Goal: Information Seeking & Learning: Find contact information

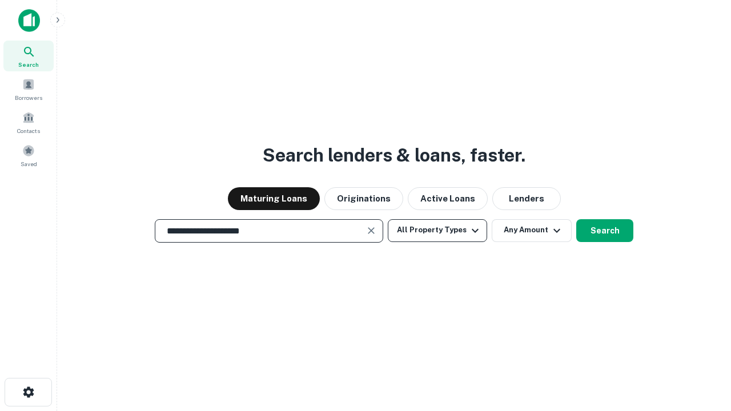
type input "**********"
click at [437, 230] on button "All Property Types" at bounding box center [437, 230] width 99 height 23
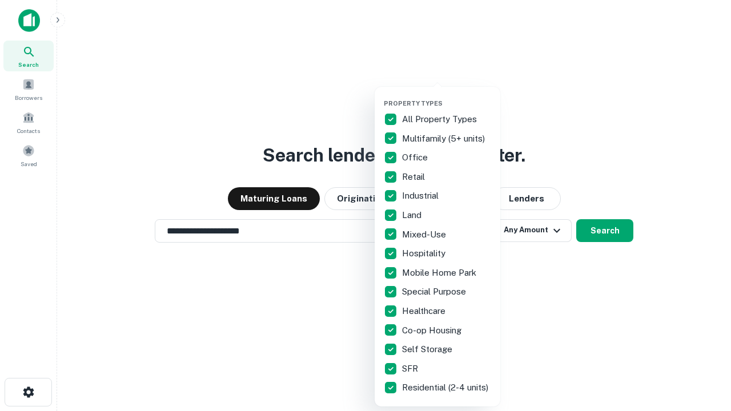
click at [446, 96] on button "button" at bounding box center [447, 96] width 126 height 1
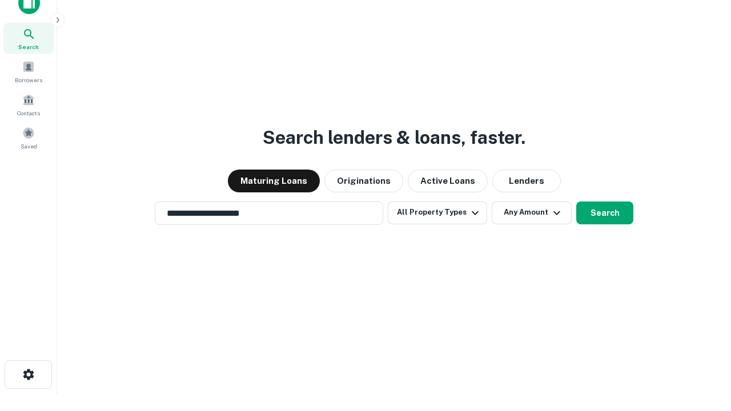
scroll to position [7, 138]
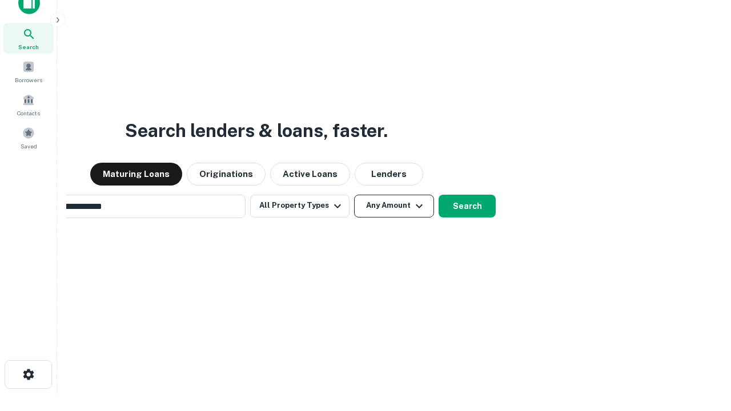
click at [354, 195] on button "Any Amount" at bounding box center [394, 206] width 80 height 23
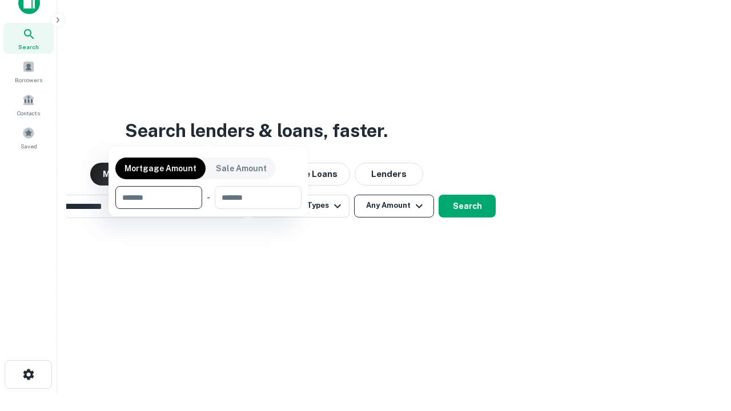
scroll to position [18, 0]
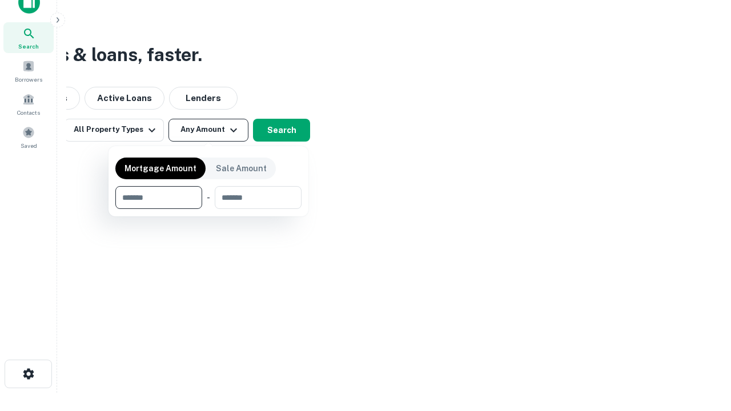
type input "*******"
click at [208, 209] on button "button" at bounding box center [208, 209] width 186 height 1
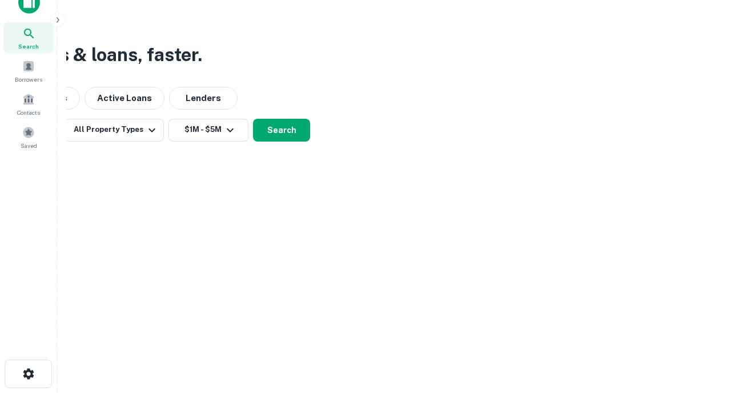
scroll to position [18, 0]
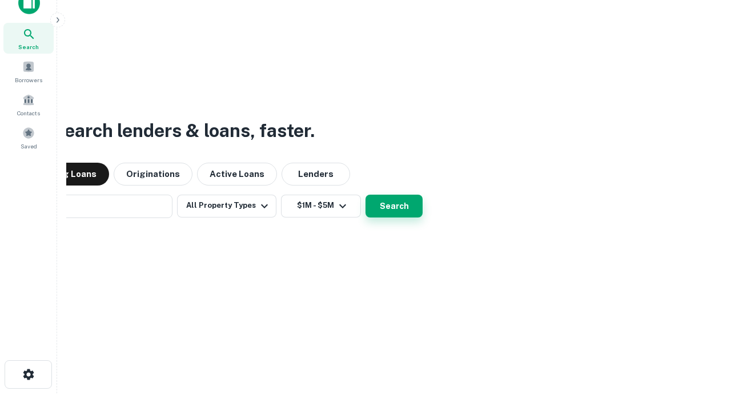
click at [365, 195] on button "Search" at bounding box center [393, 206] width 57 height 23
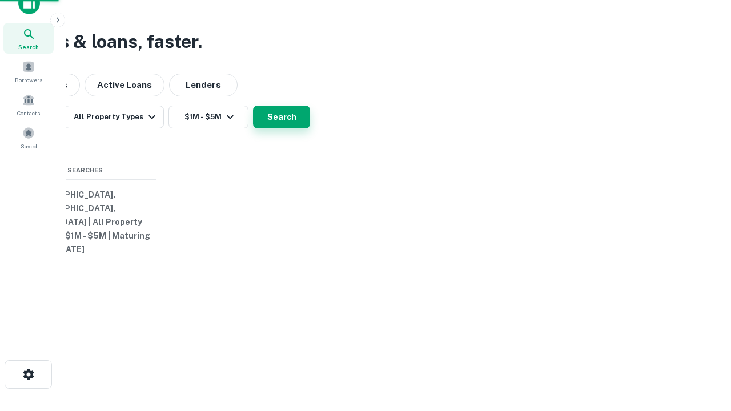
scroll to position [18, 0]
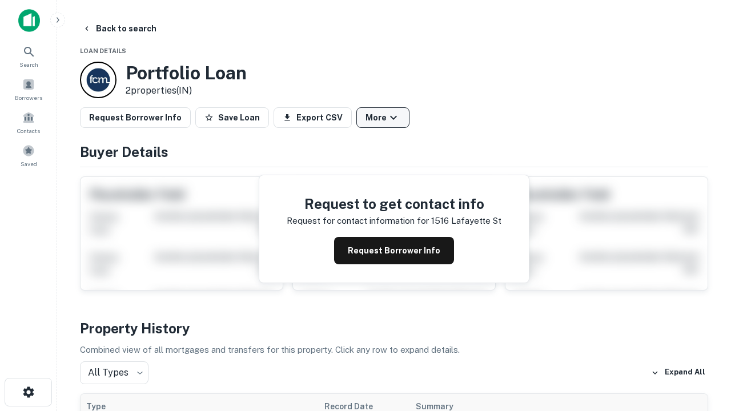
click at [382, 118] on button "More" at bounding box center [382, 117] width 53 height 21
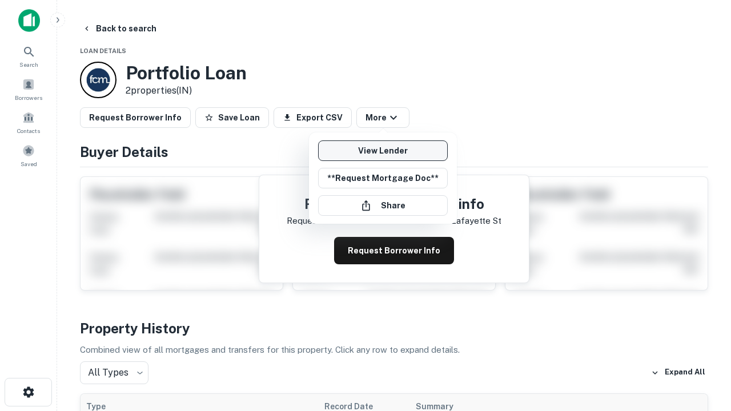
click at [382, 151] on link "View Lender" at bounding box center [383, 150] width 130 height 21
